Goal: Book appointment/travel/reservation

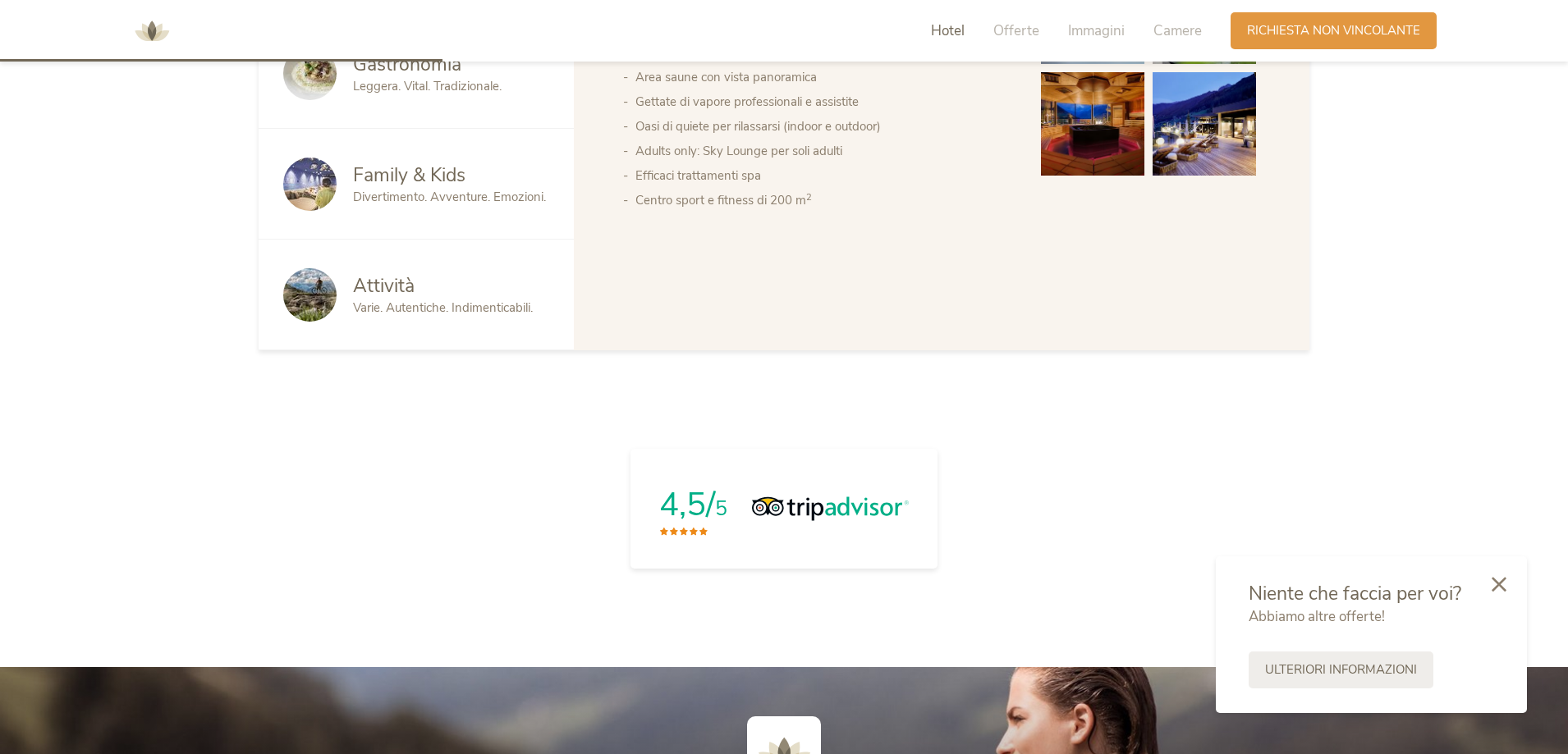
scroll to position [985, 0]
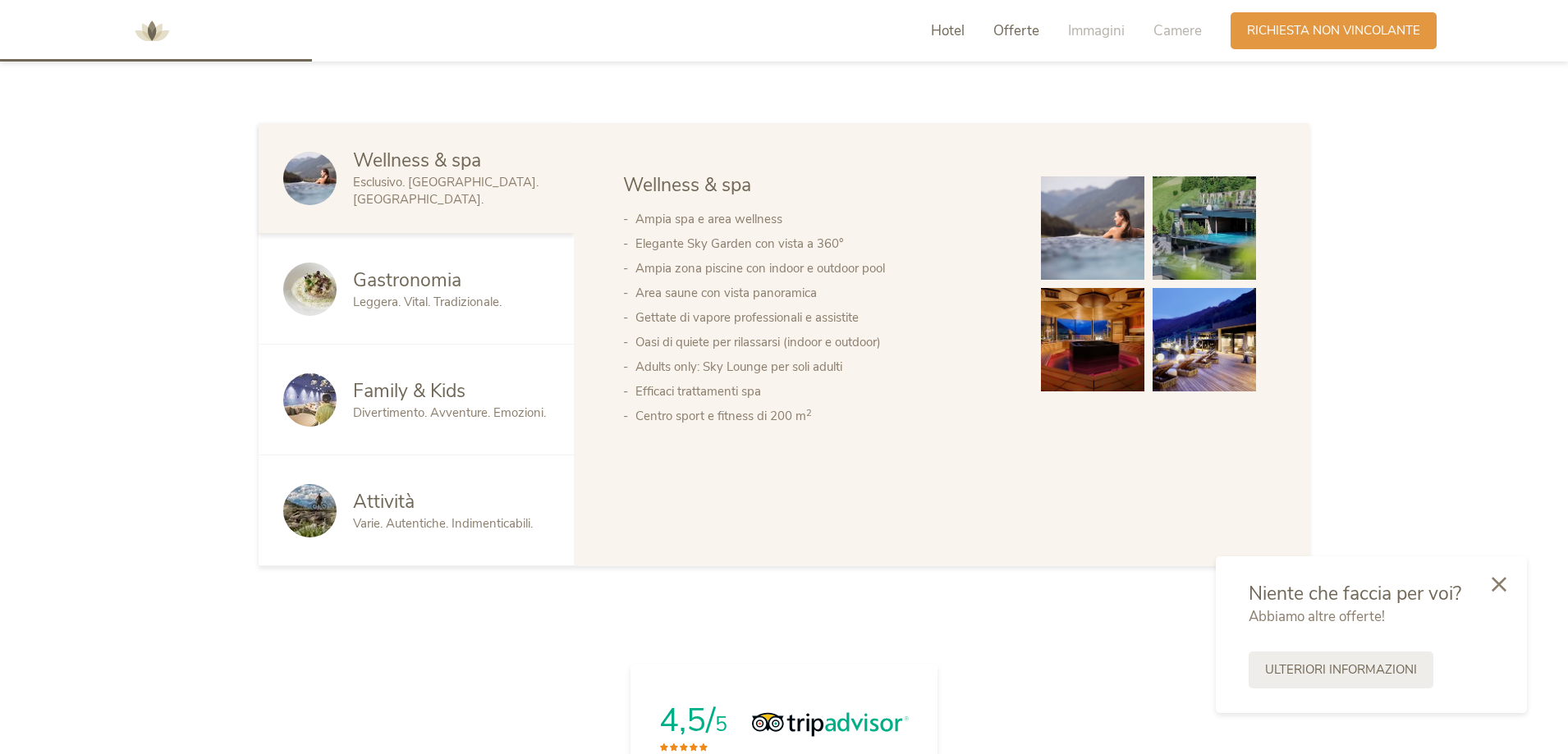
click at [1022, 31] on span "Offerte" at bounding box center [1017, 31] width 46 height 19
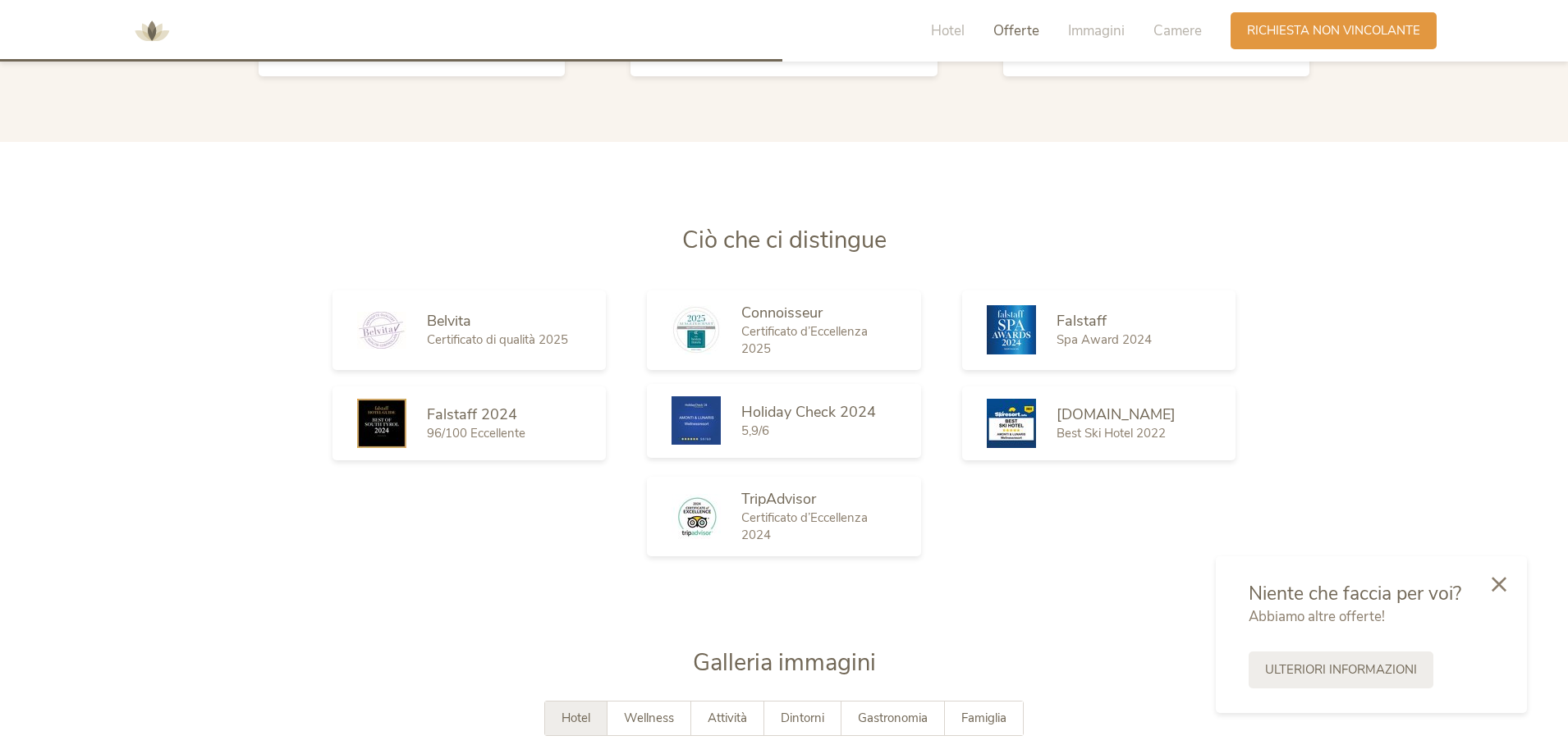
scroll to position [2853, 0]
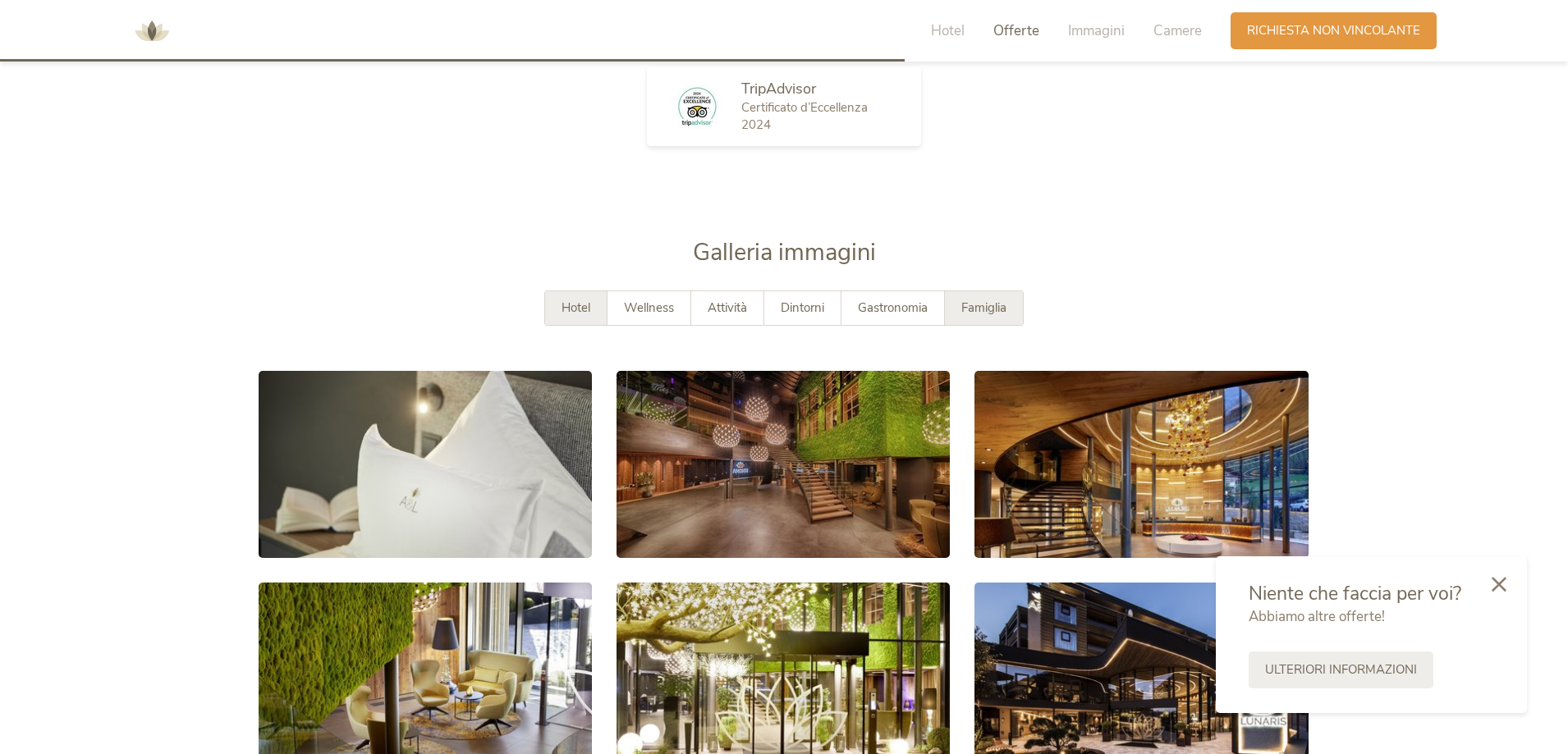
click at [992, 306] on span "Famiglia" at bounding box center [984, 307] width 45 height 16
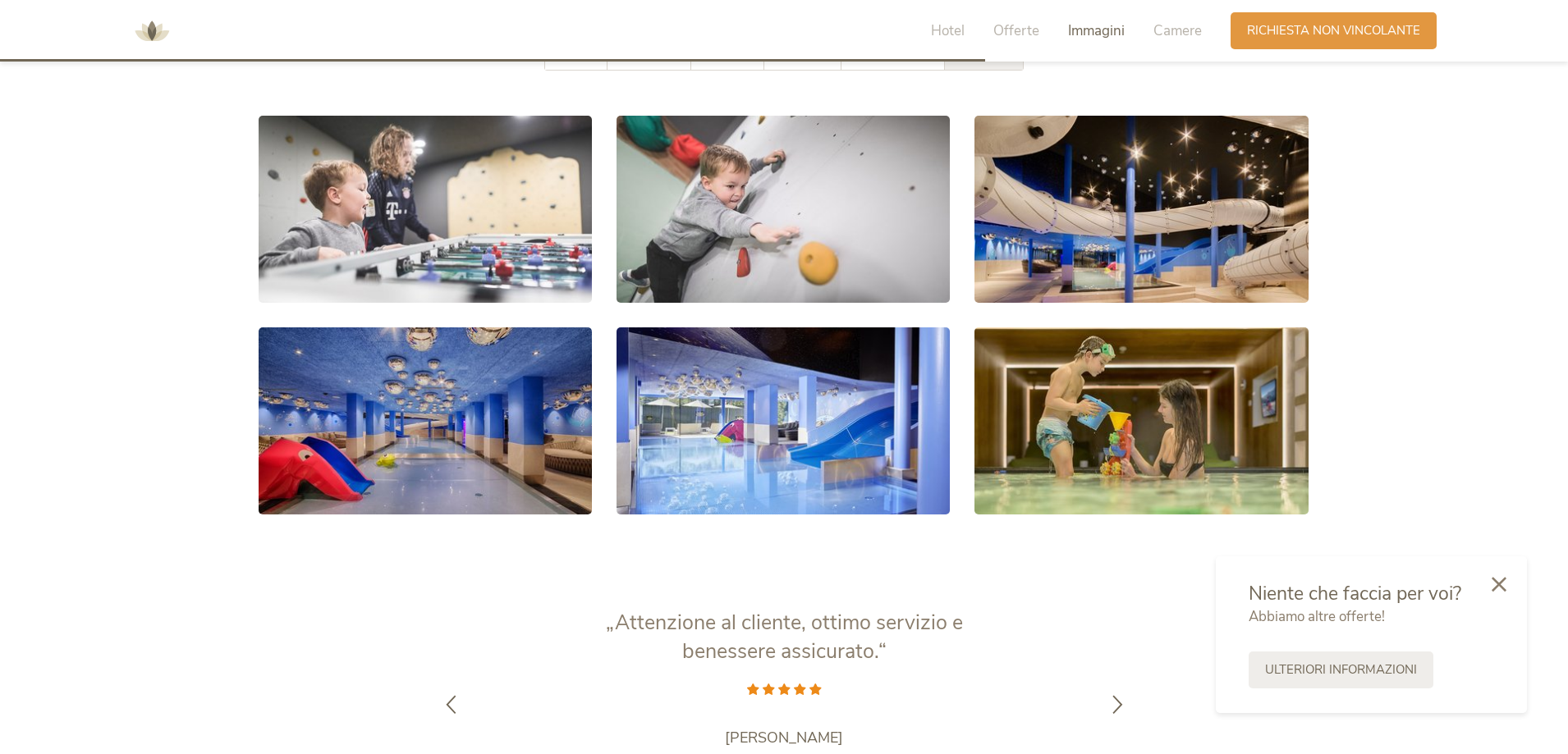
scroll to position [3264, 0]
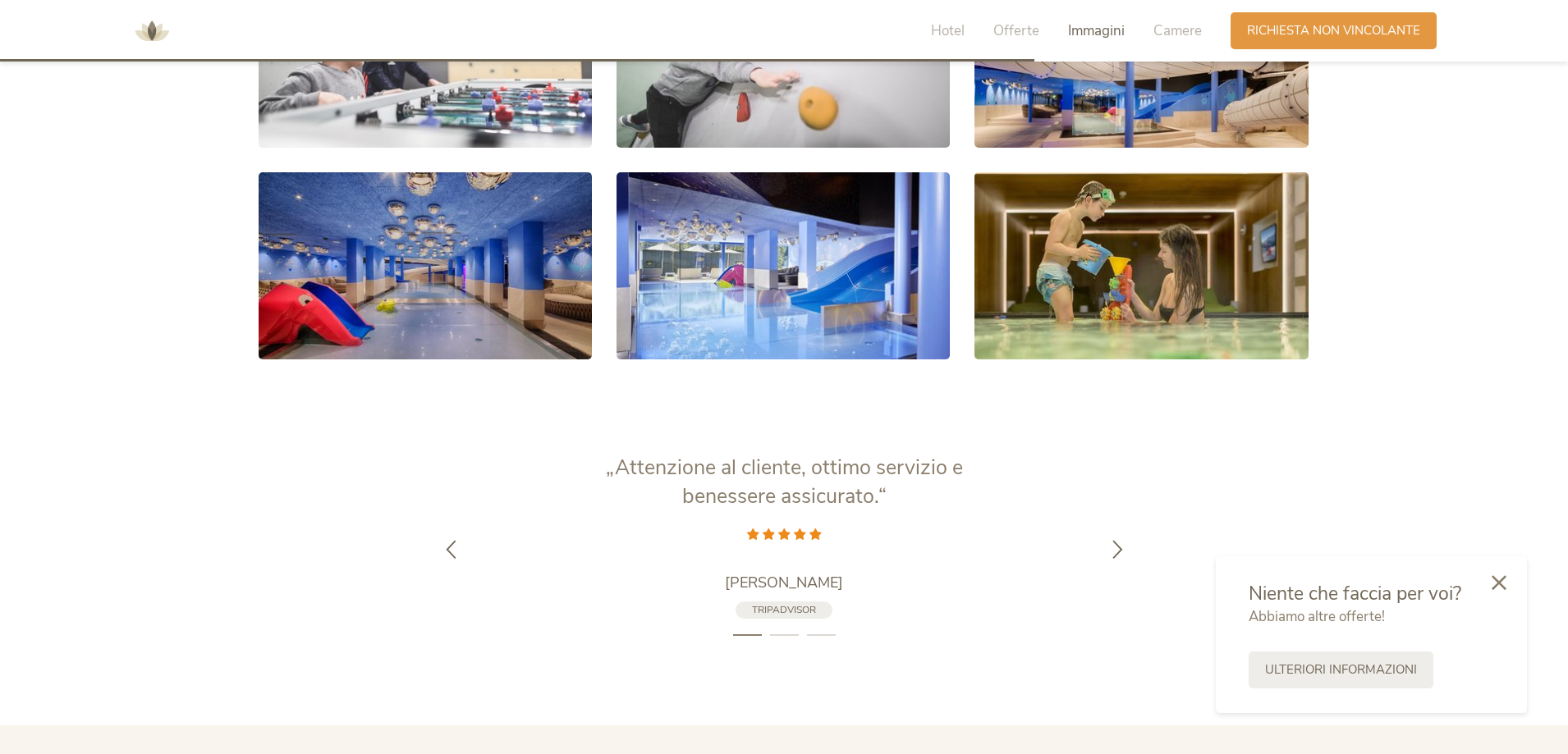
click at [1502, 580] on icon at bounding box center [1498, 582] width 14 height 14
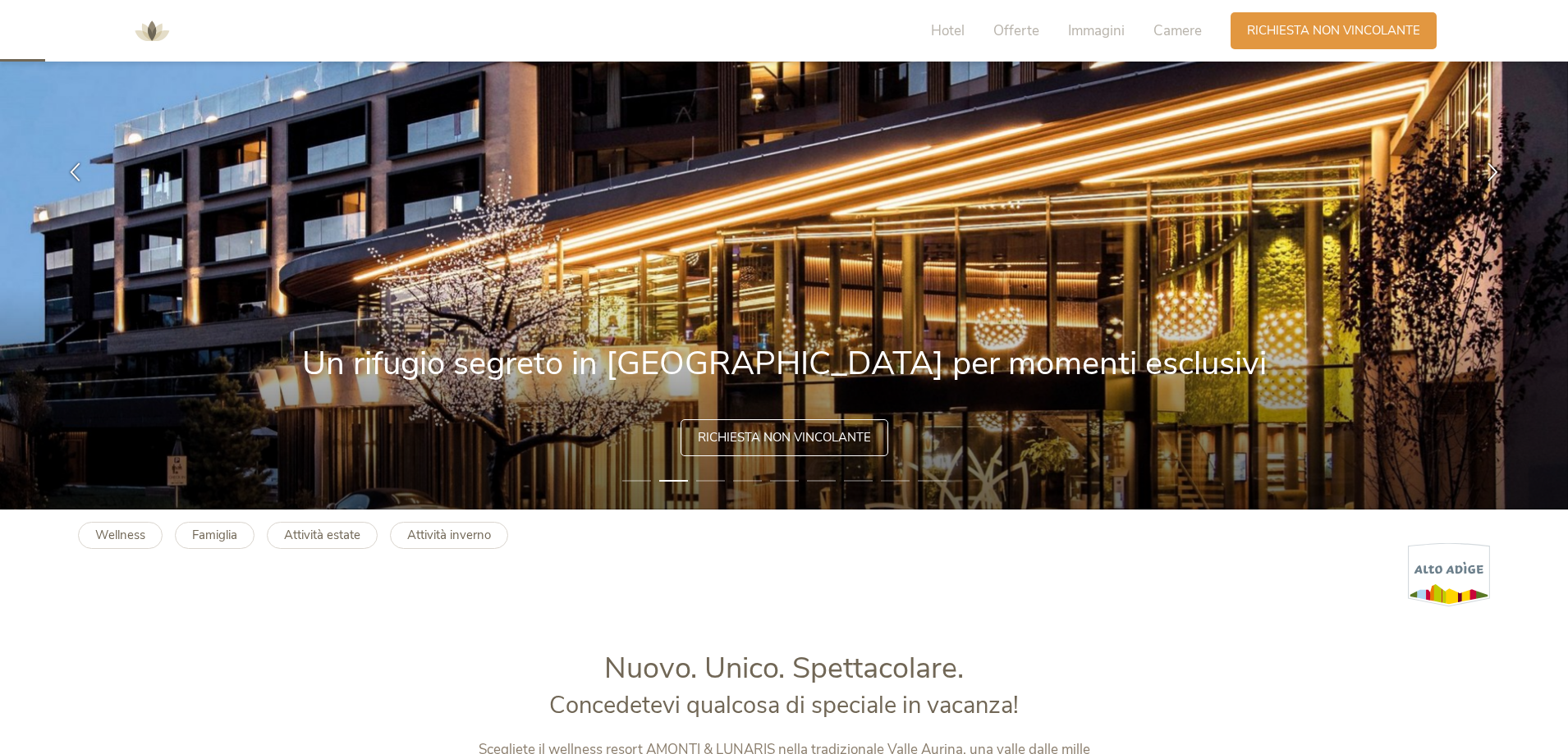
scroll to position [0, 0]
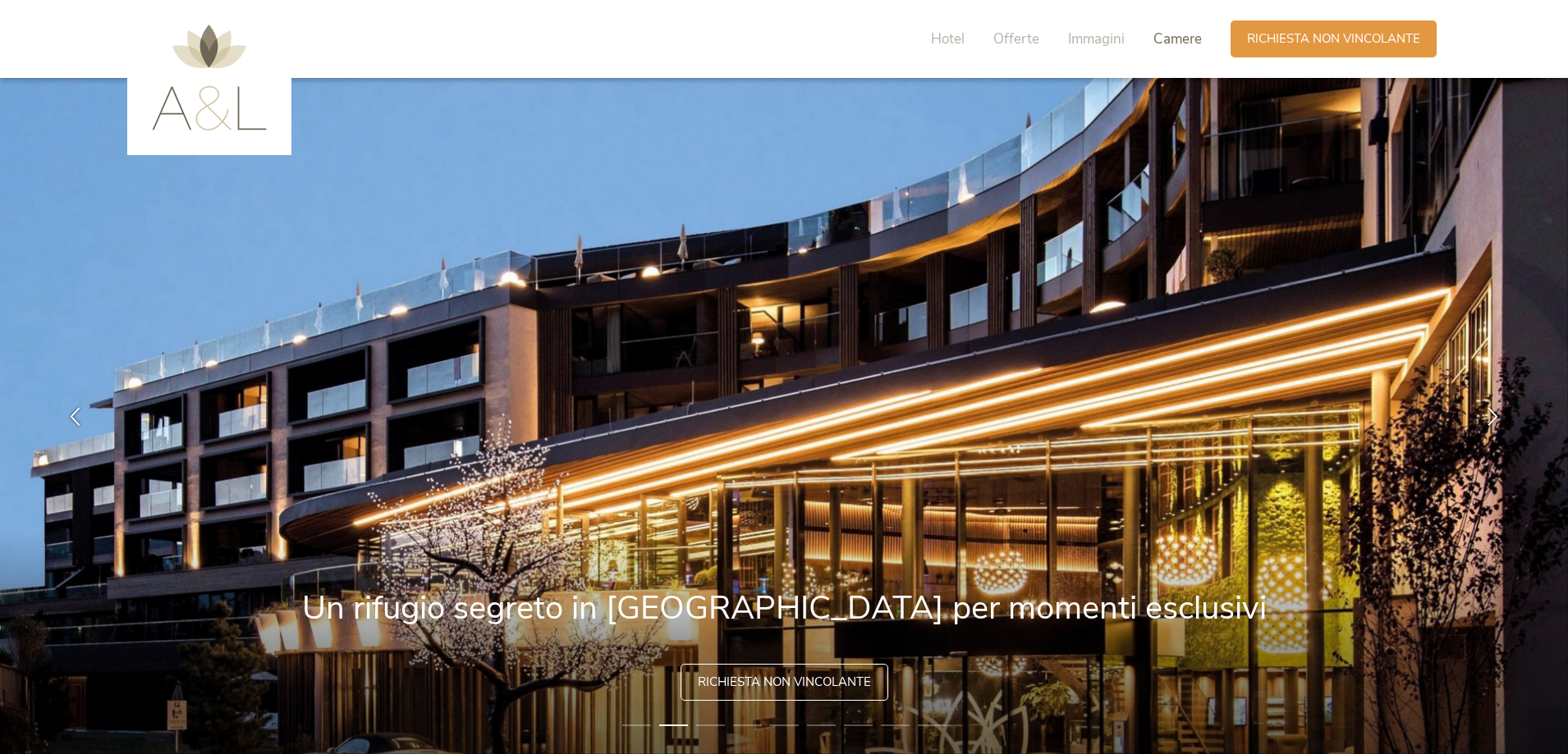
click at [1175, 41] on span "Camere" at bounding box center [1178, 40] width 48 height 19
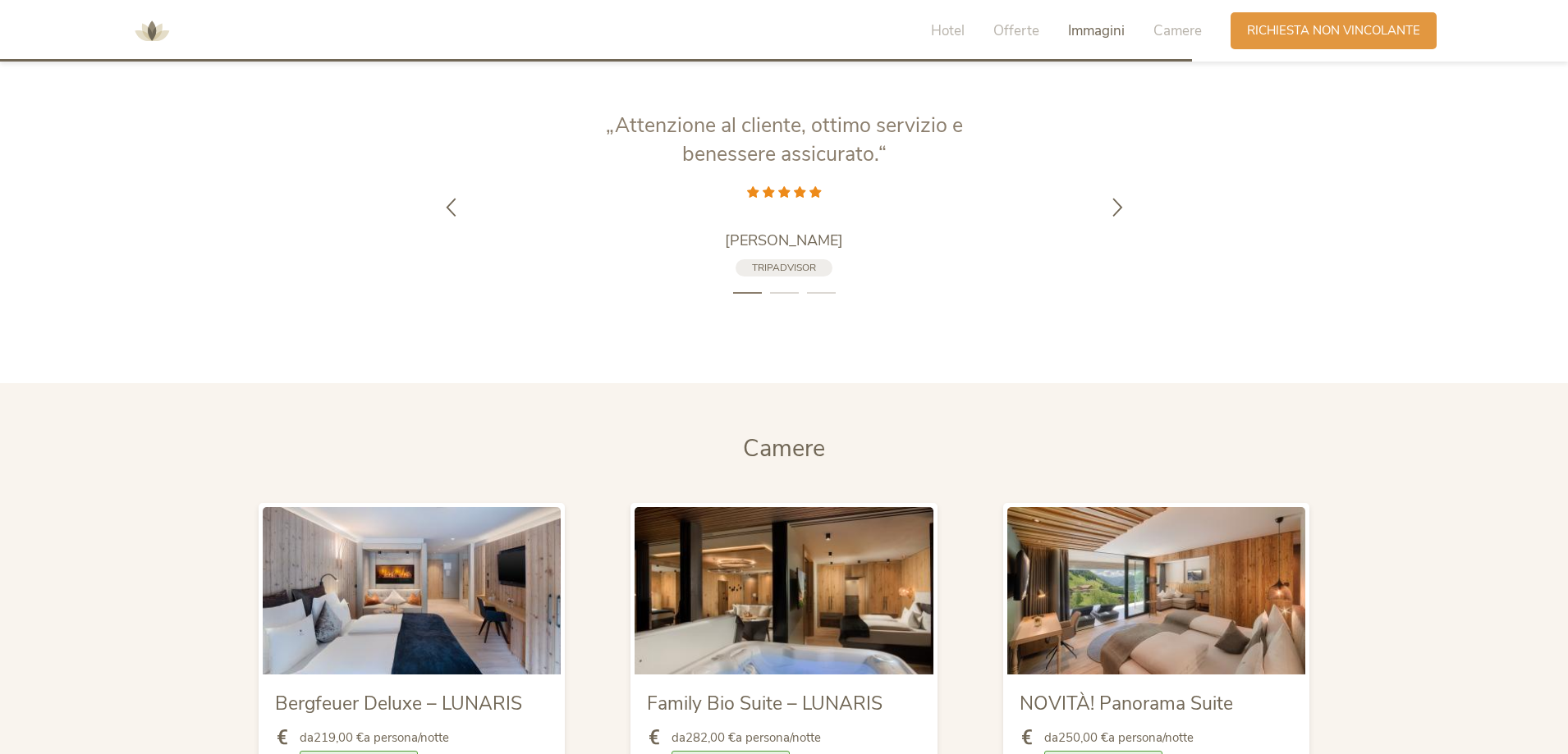
scroll to position [3579, 0]
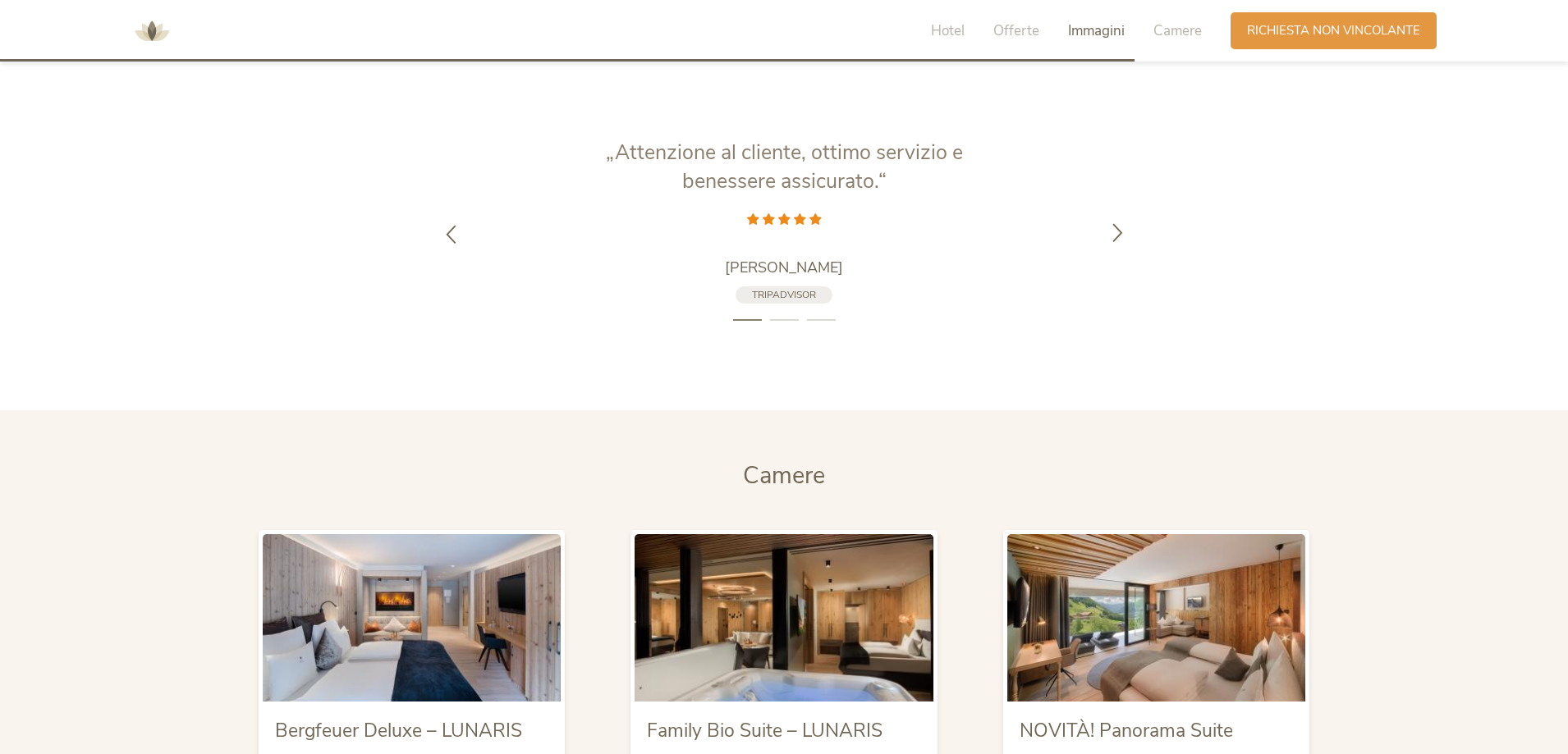
click at [1116, 230] on icon at bounding box center [1118, 232] width 19 height 19
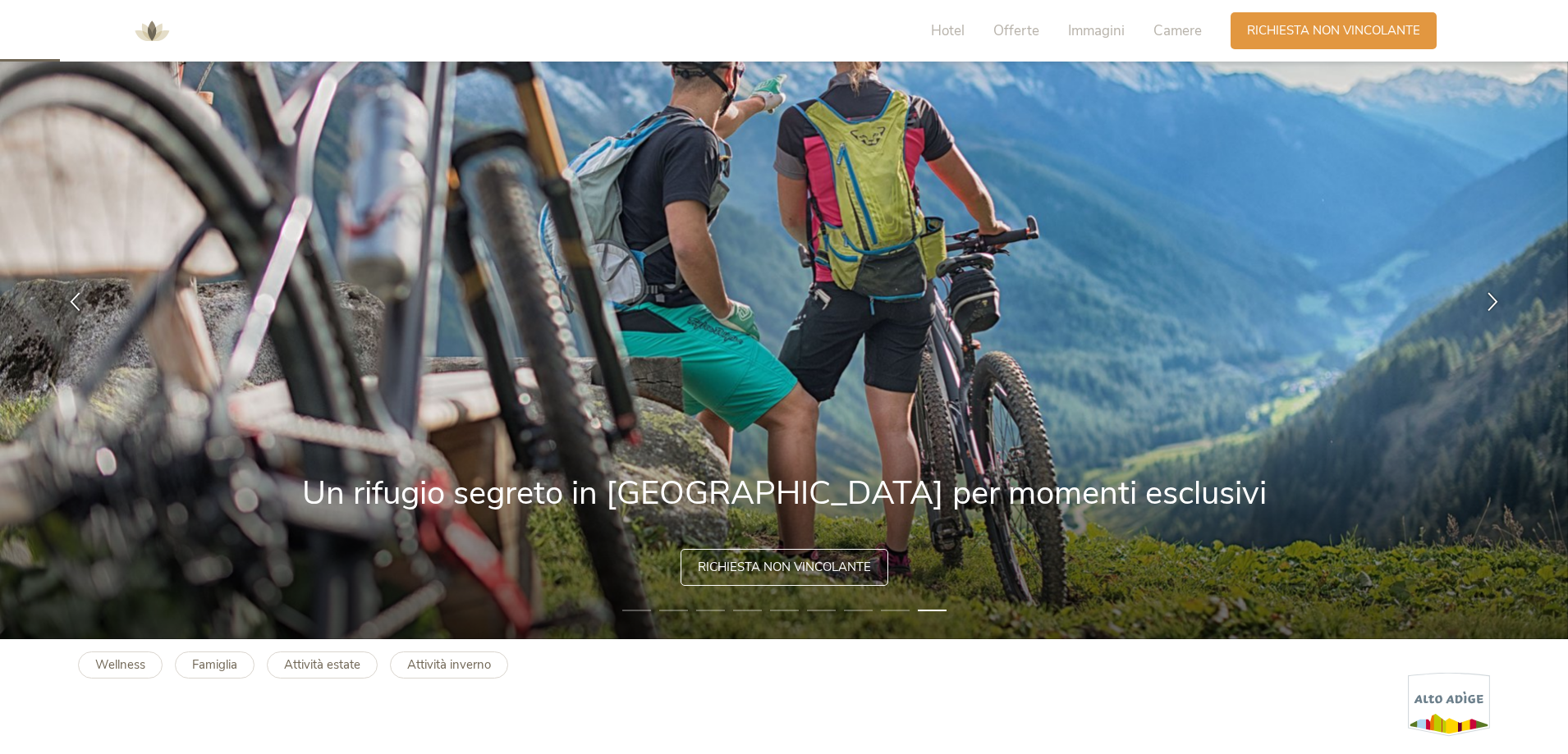
scroll to position [246, 0]
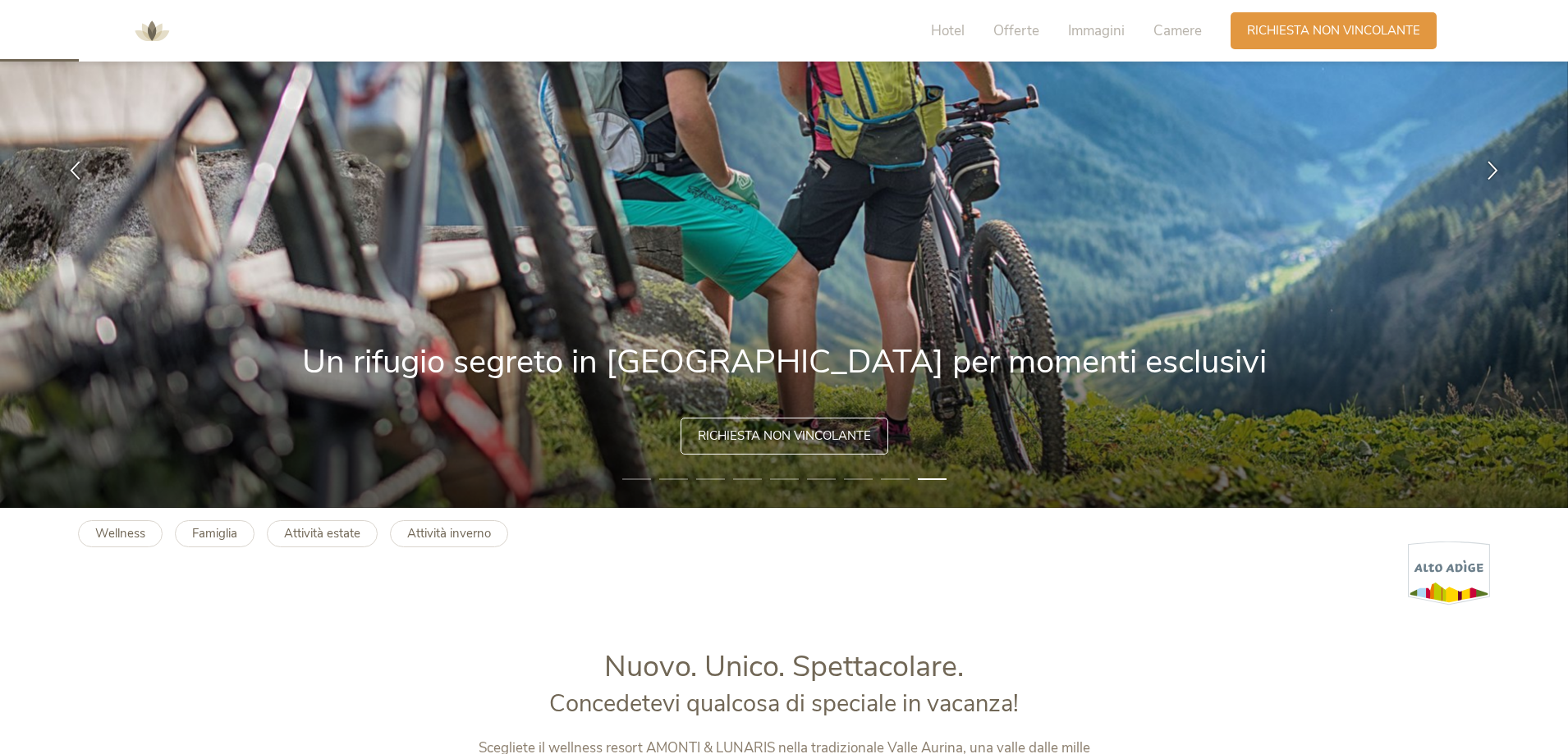
click at [896, 480] on li "8" at bounding box center [895, 479] width 29 height 16
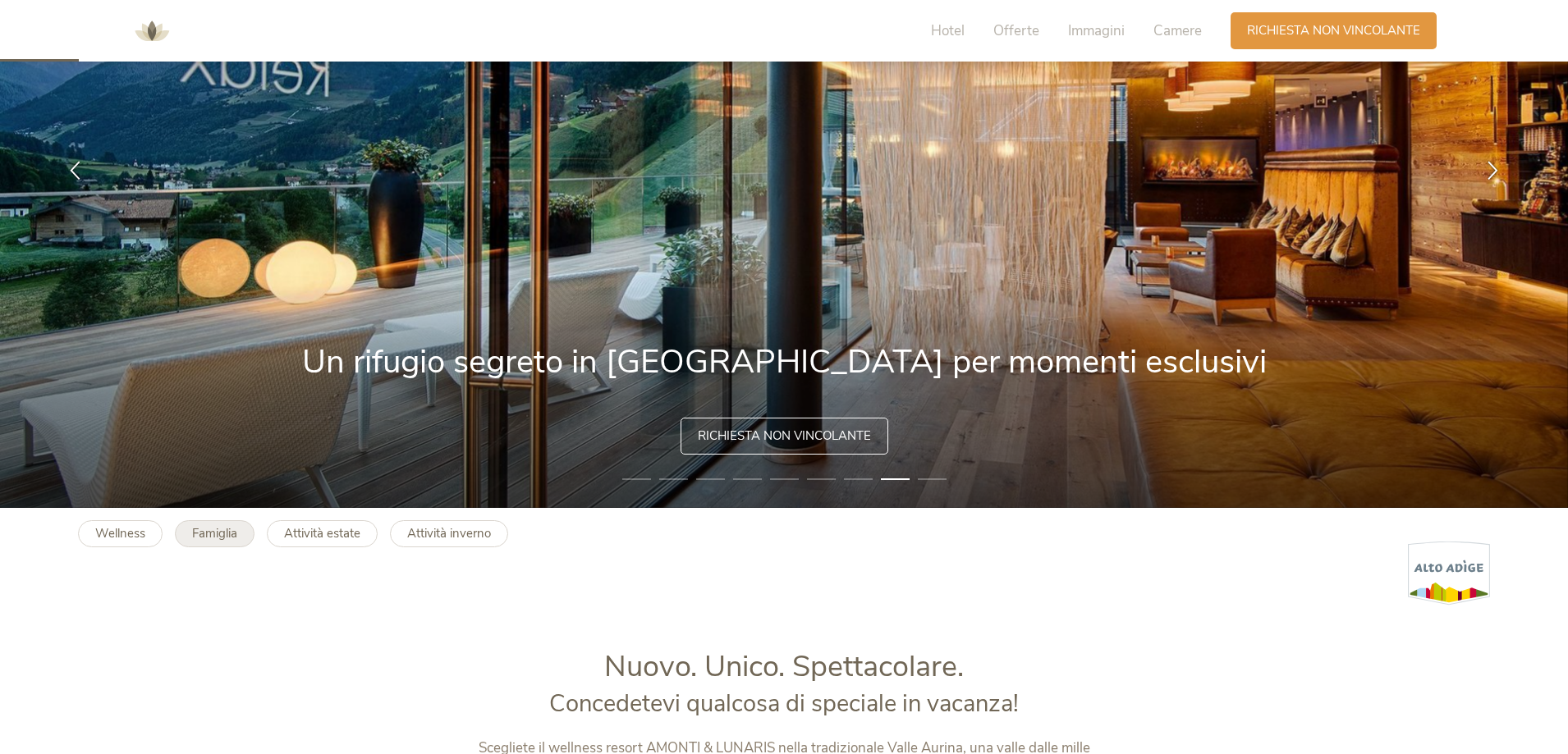
click at [210, 534] on b "Famiglia" at bounding box center [214, 533] width 45 height 16
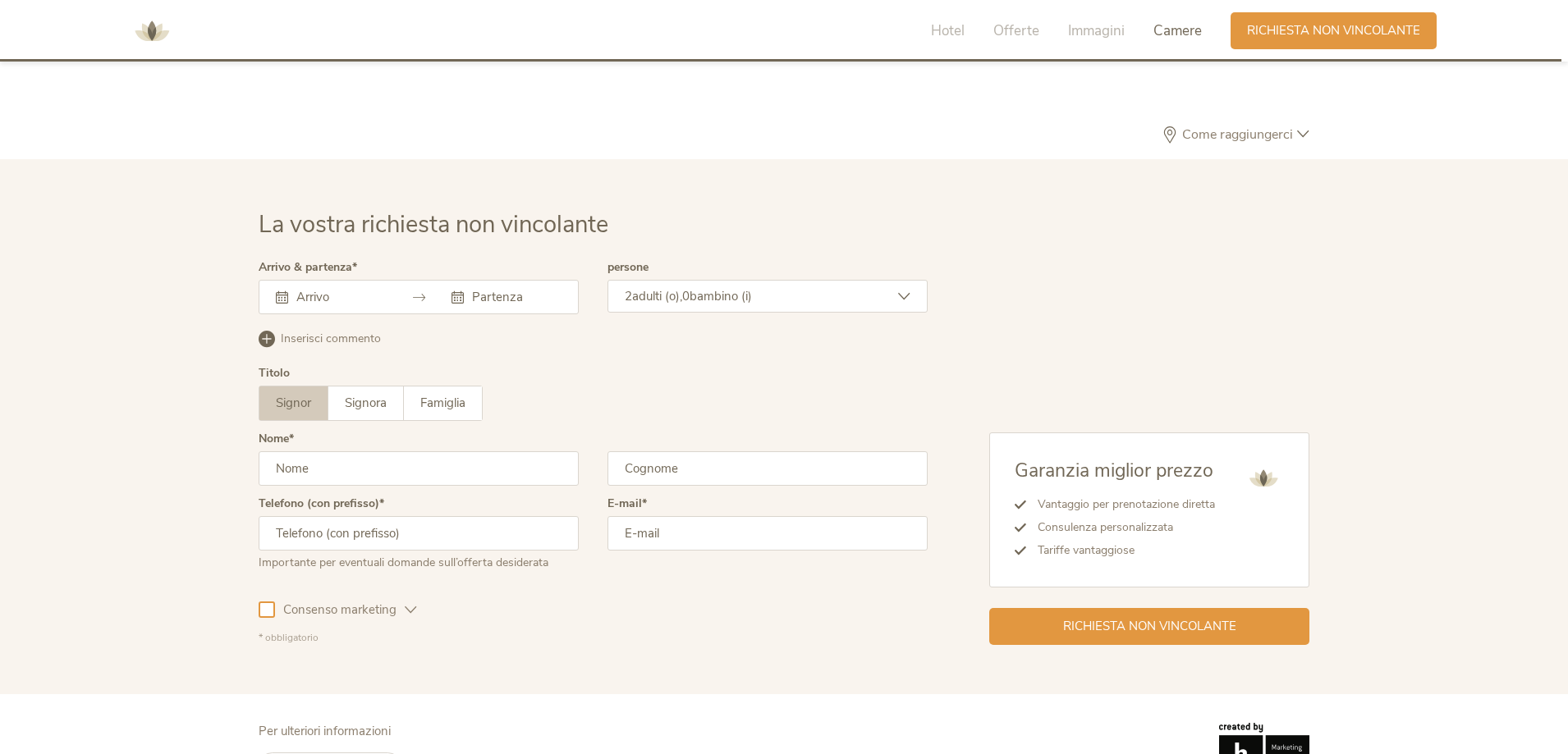
scroll to position [4808, 0]
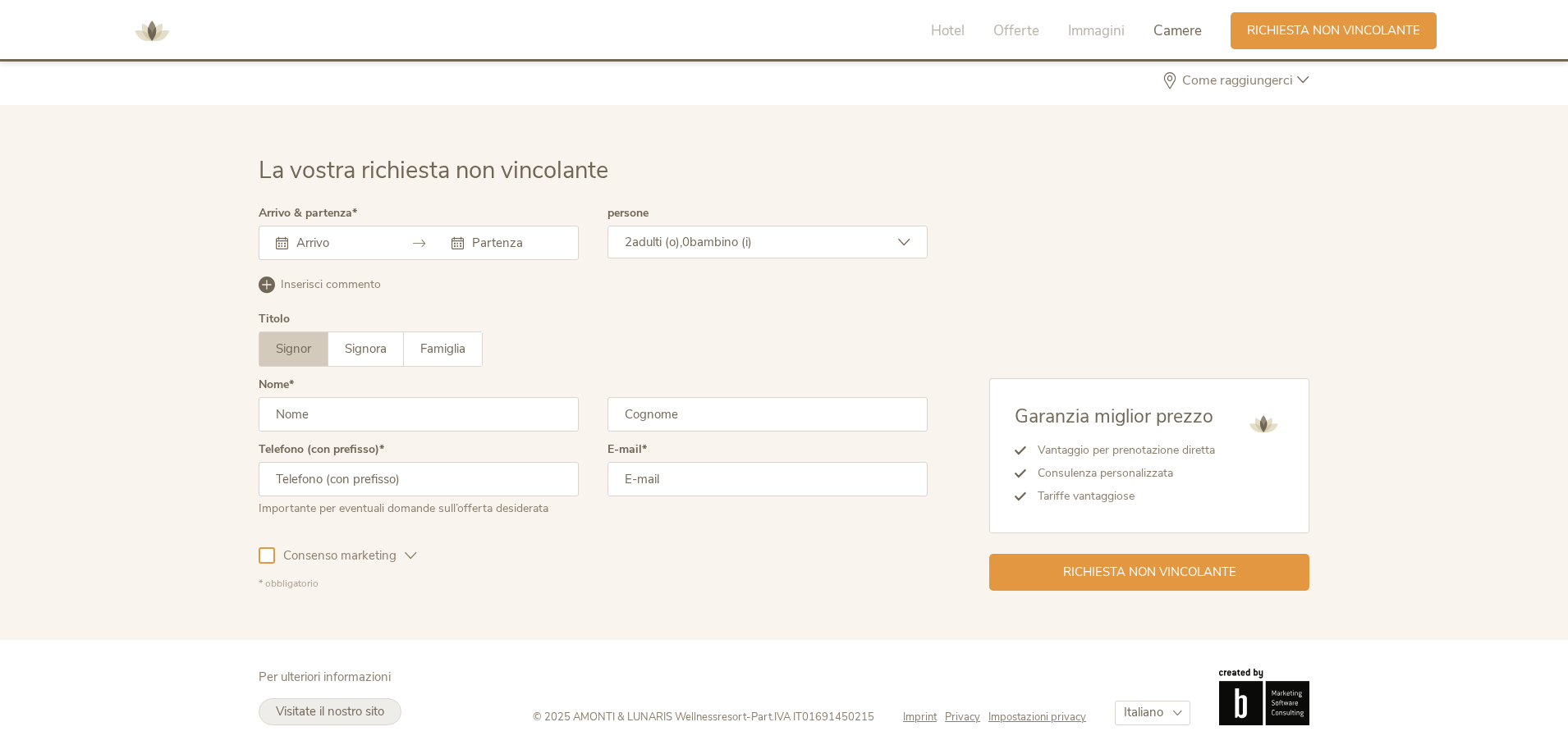
click at [341, 712] on span "Visitate il nostro sito" at bounding box center [330, 712] width 108 height 16
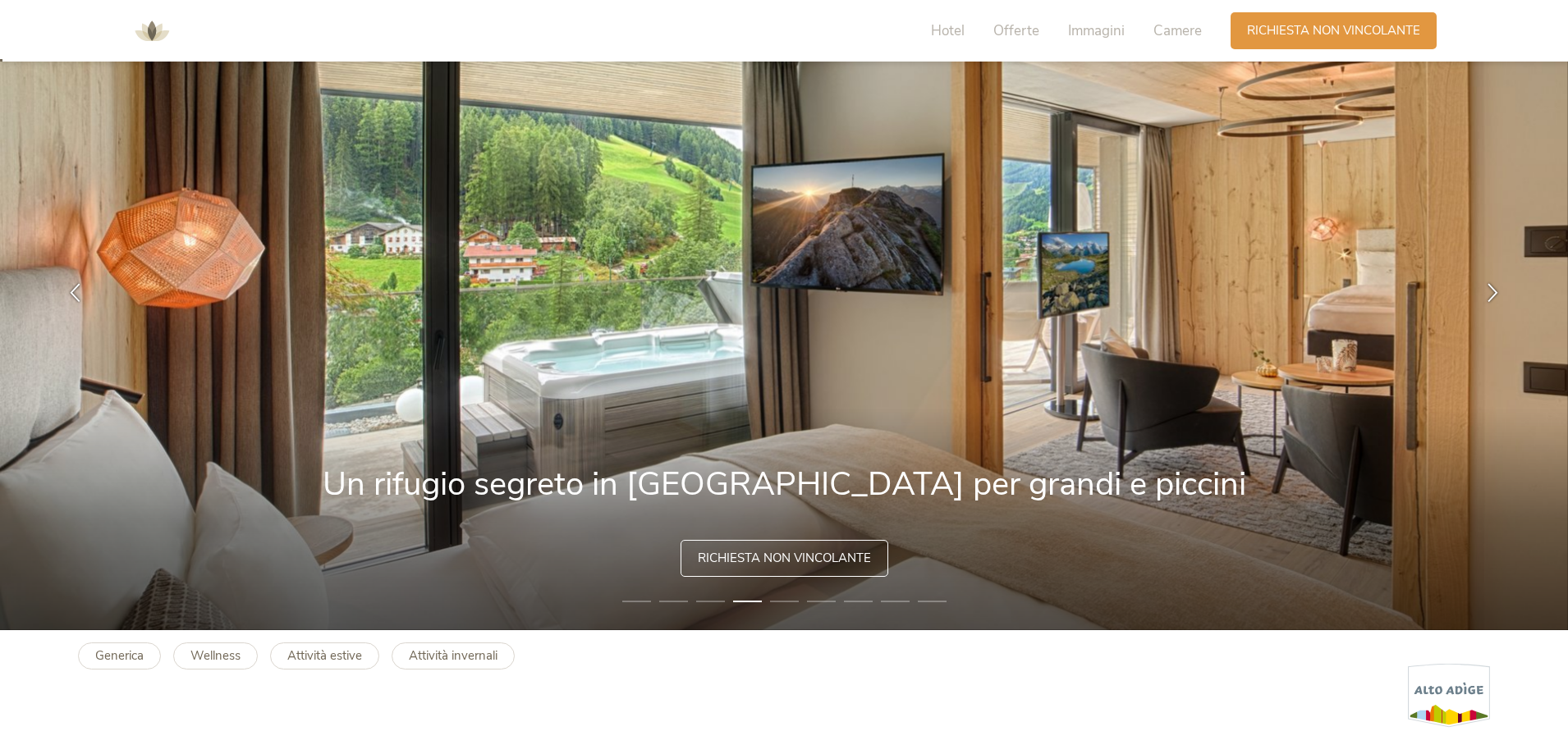
scroll to position [0, 0]
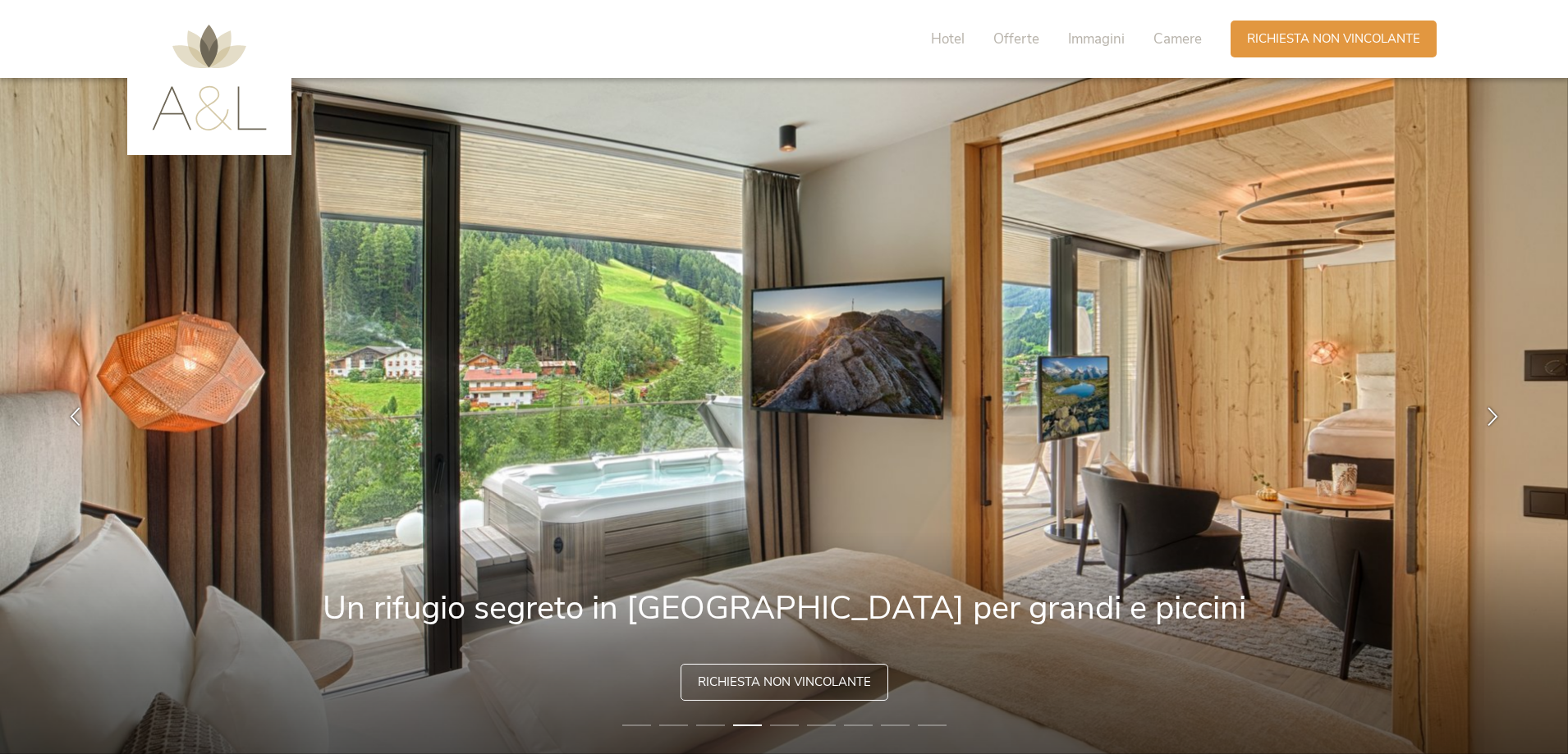
click at [227, 99] on img at bounding box center [209, 78] width 115 height 106
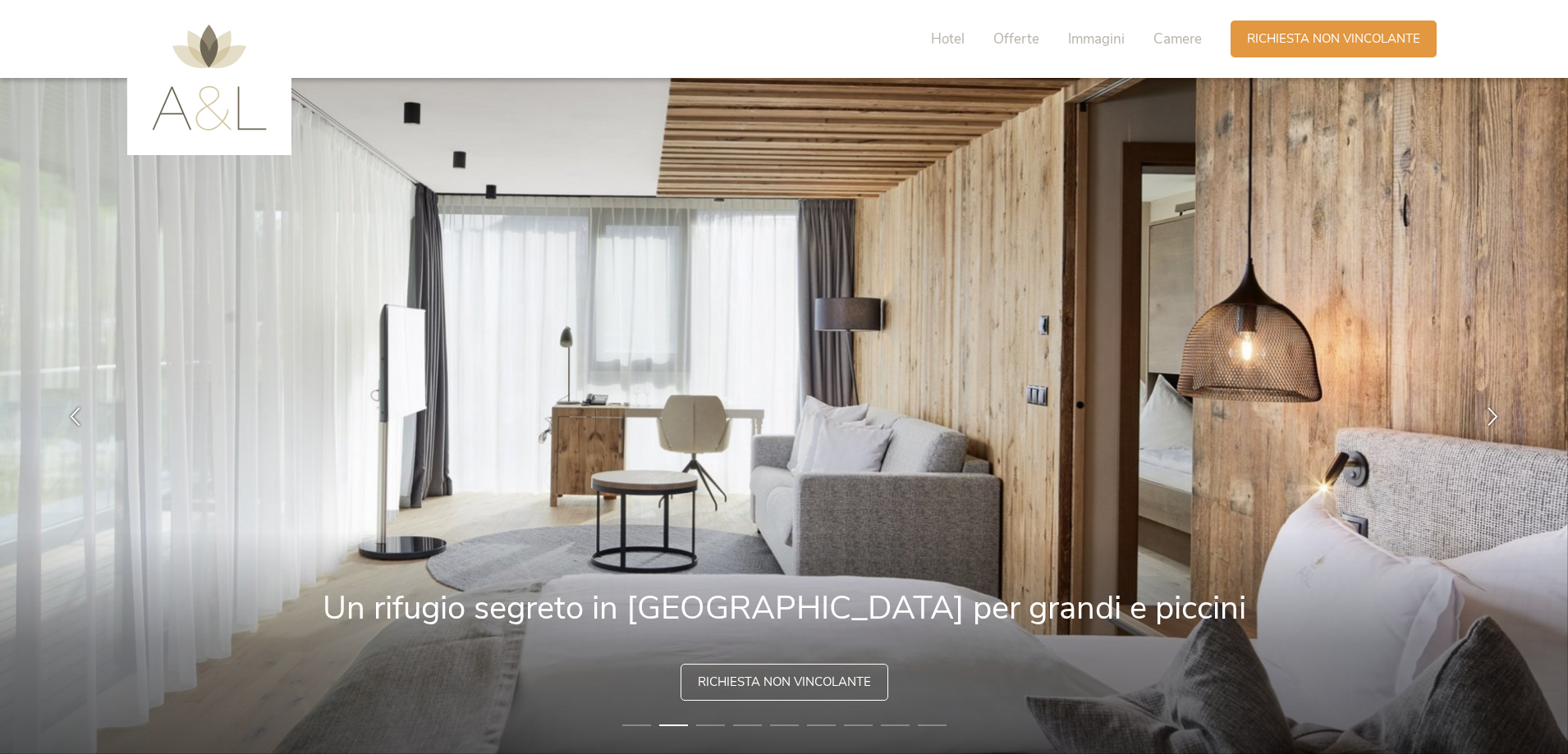
click at [213, 94] on img at bounding box center [209, 78] width 115 height 106
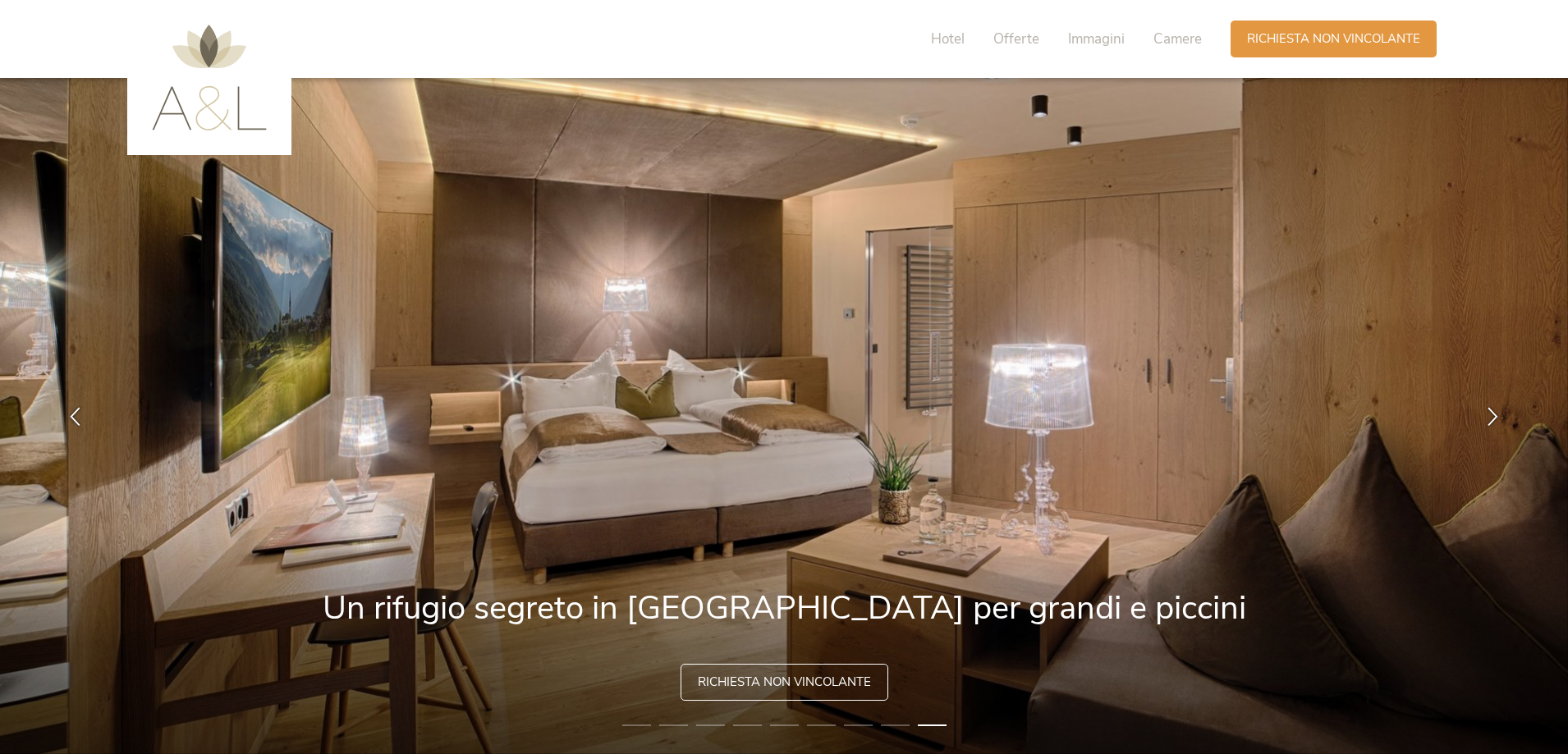
click at [216, 115] on img at bounding box center [209, 78] width 115 height 106
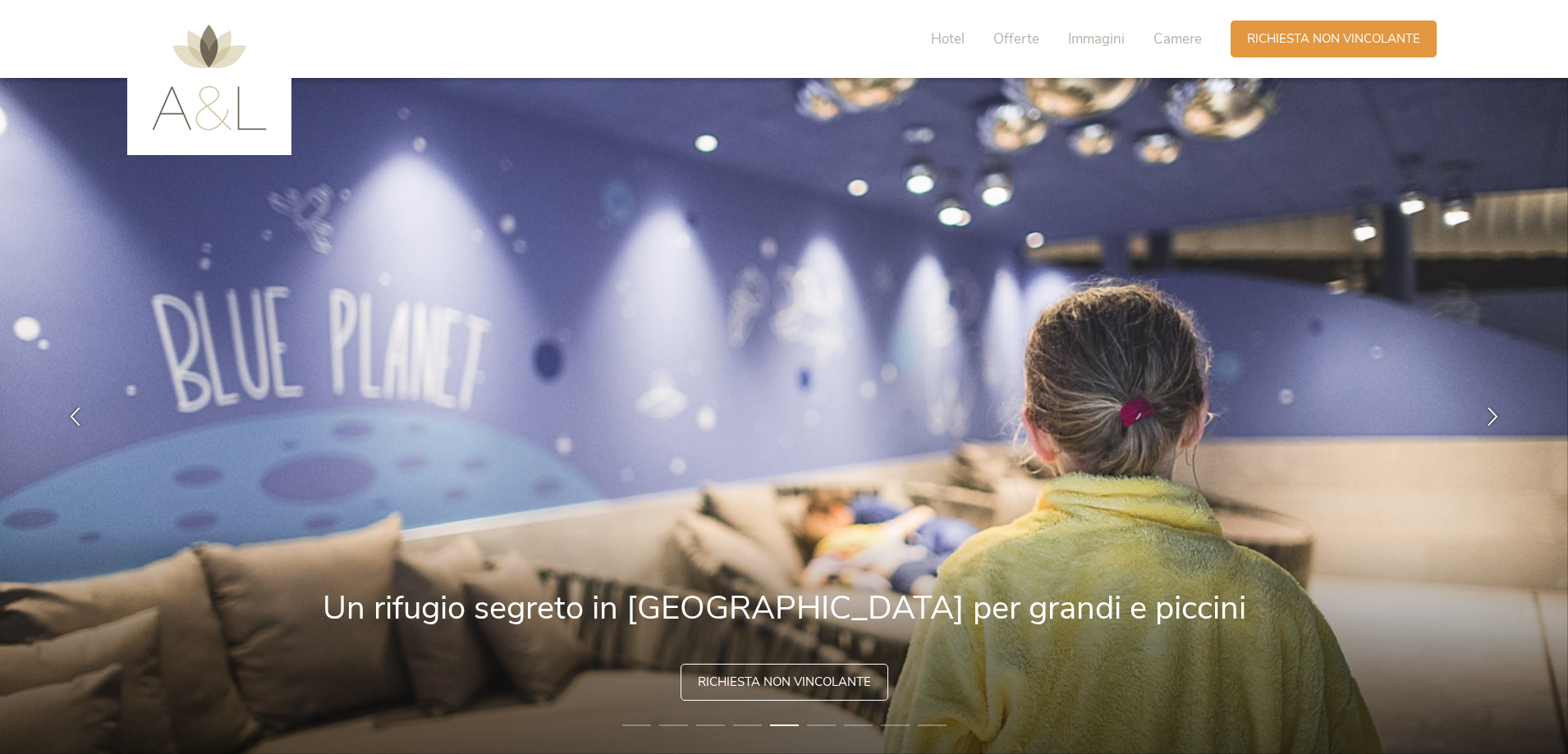
click at [180, 117] on img at bounding box center [209, 78] width 115 height 106
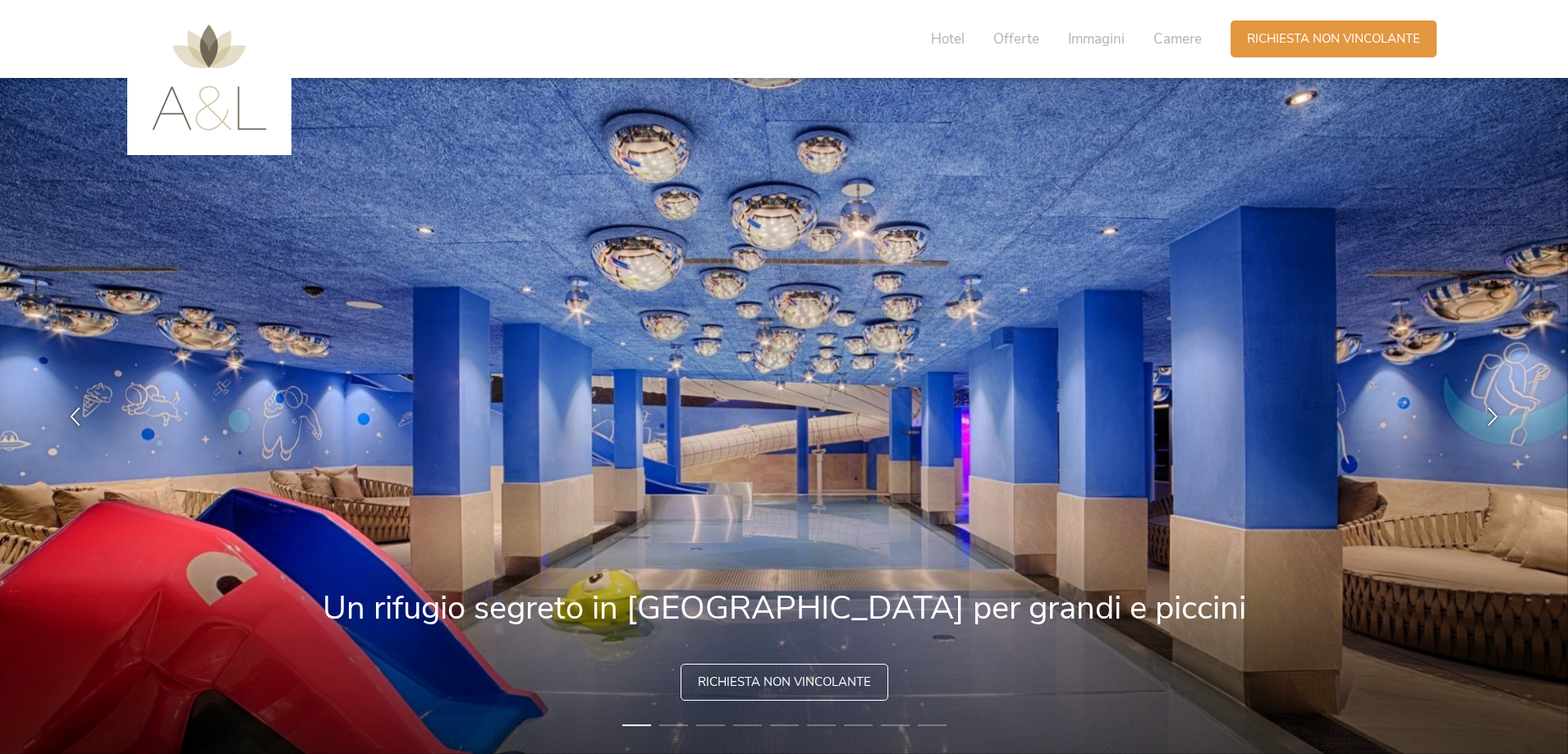
scroll to position [270, 0]
